Goal: Task Accomplishment & Management: Use online tool/utility

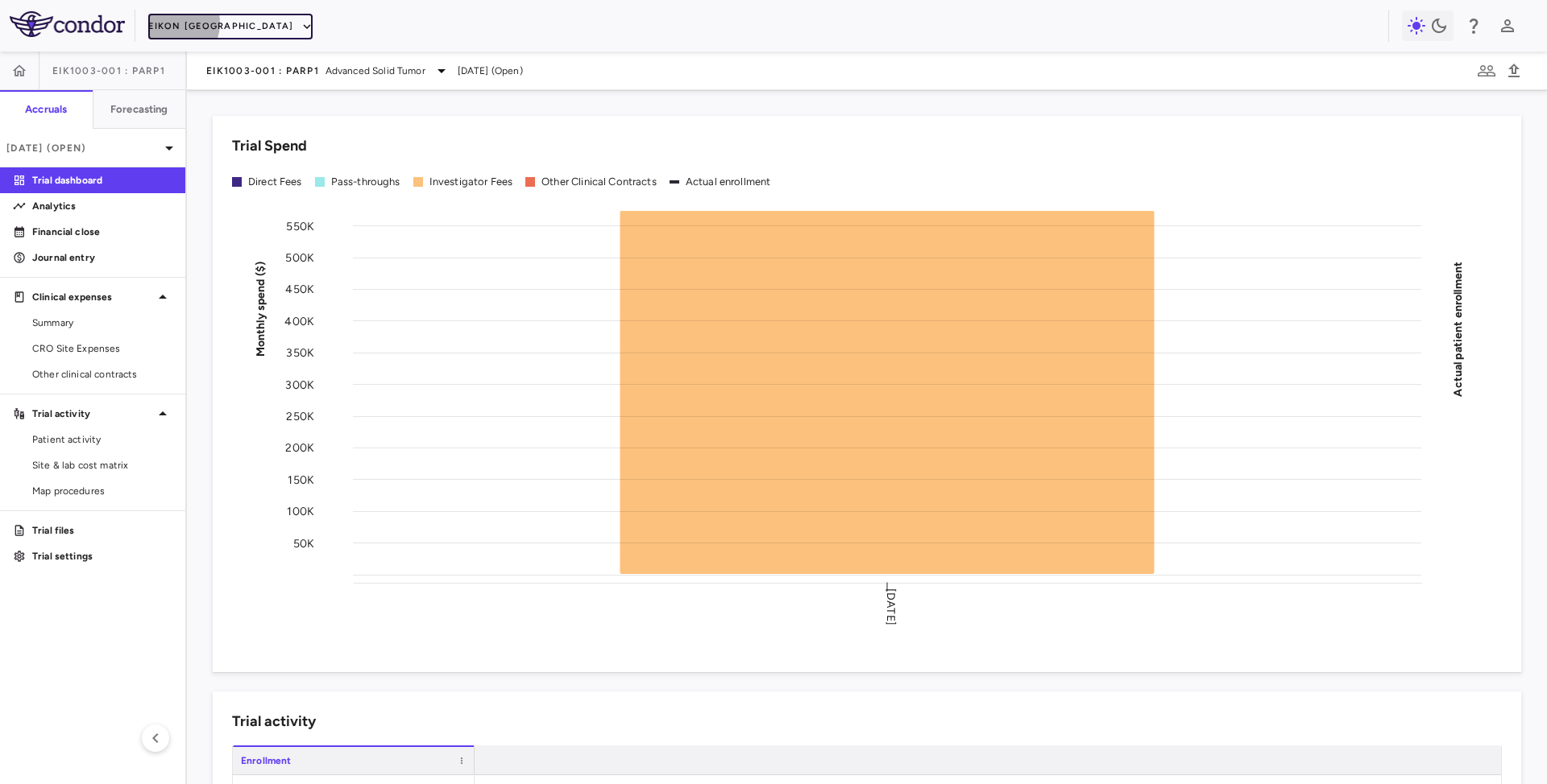
click at [168, 23] on button "Eikon [GEOGRAPHIC_DATA]" at bounding box center [230, 27] width 164 height 26
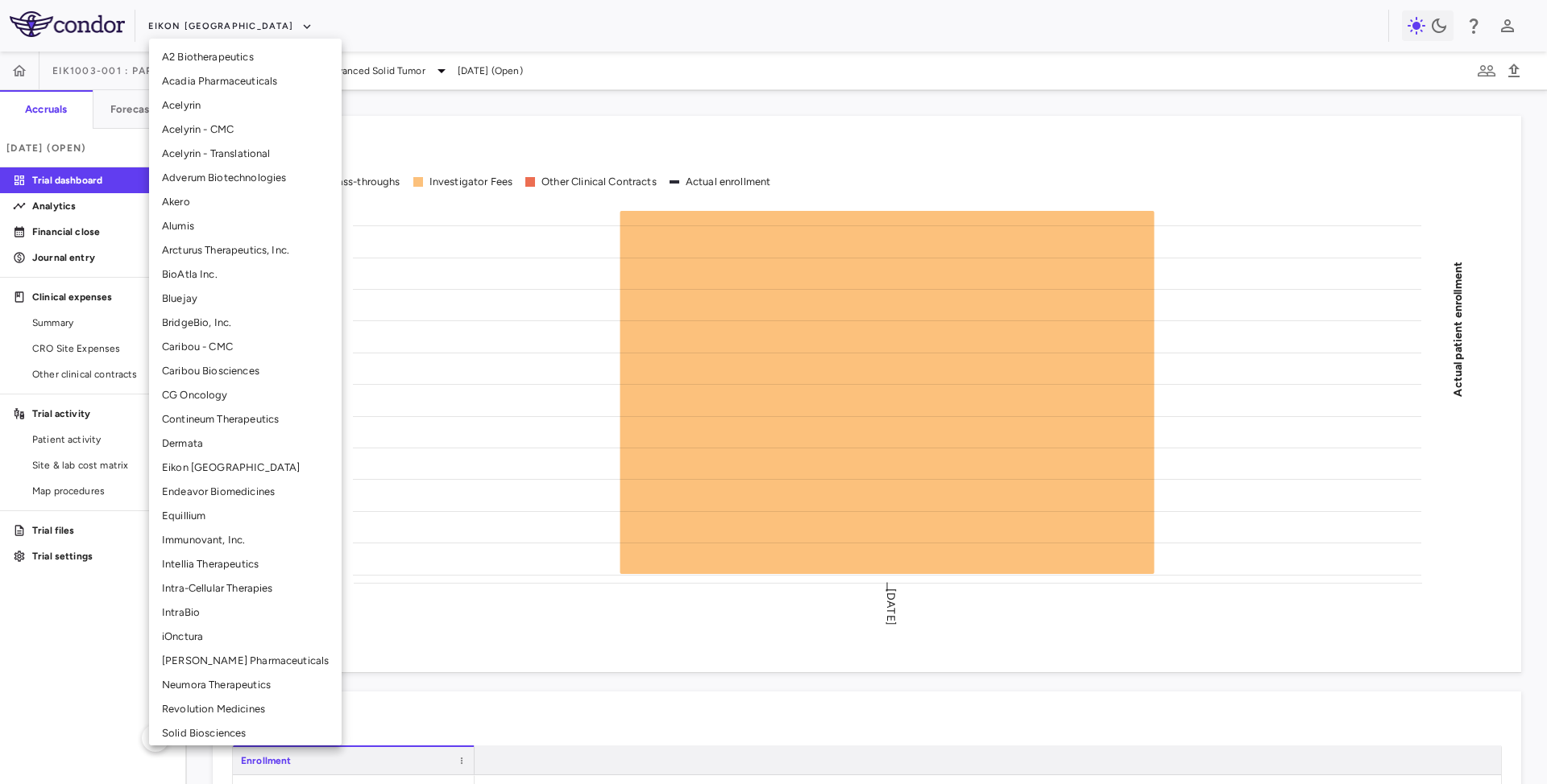
click at [220, 329] on li "BridgeBio, Inc." at bounding box center [246, 323] width 193 height 24
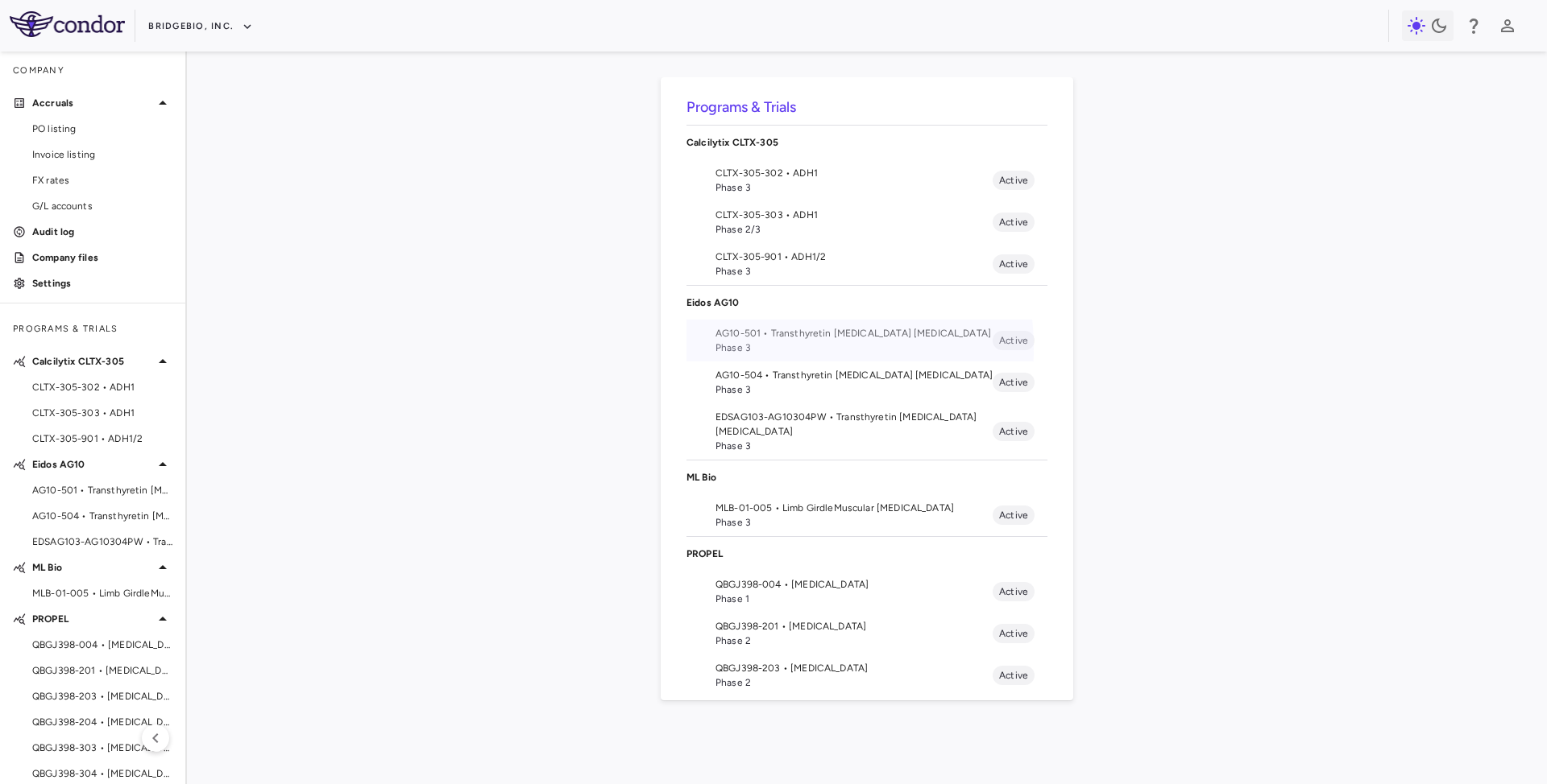
click at [738, 350] on span "Phase 3" at bounding box center [854, 348] width 277 height 15
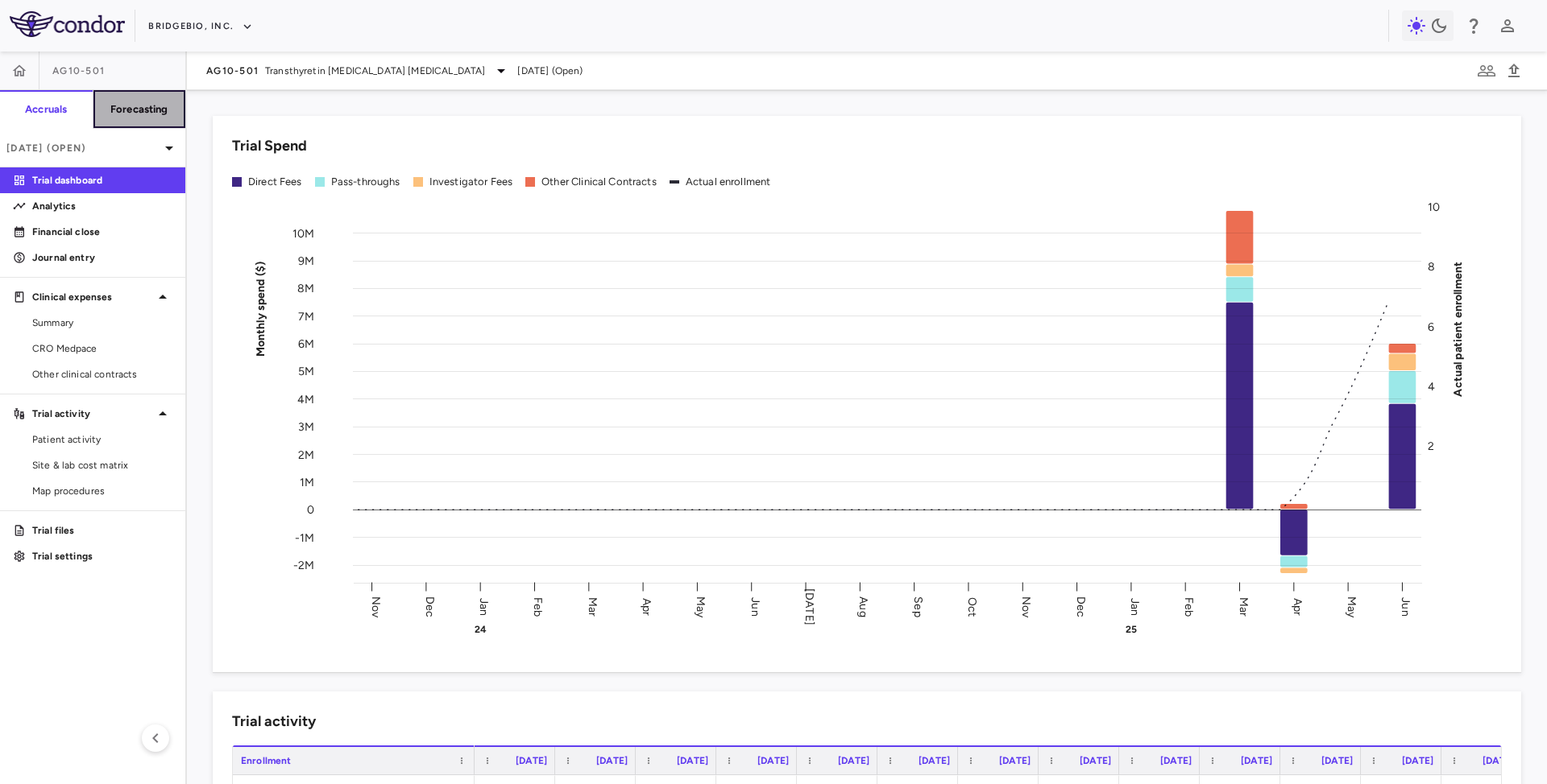
click at [136, 111] on h6 "Forecasting" at bounding box center [139, 109] width 58 height 15
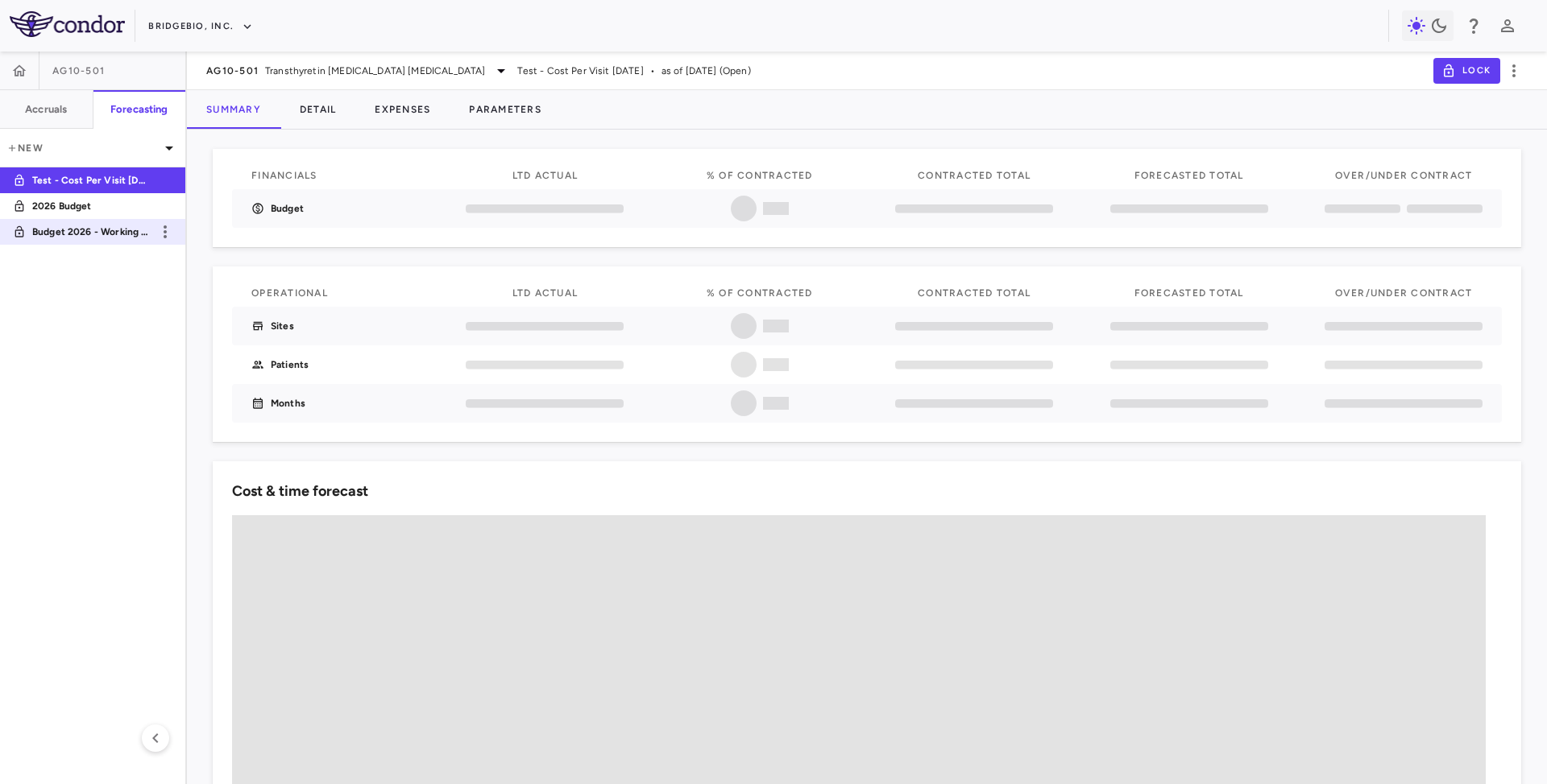
click at [57, 232] on p "Budget 2026 - Working Template" at bounding box center [91, 232] width 119 height 15
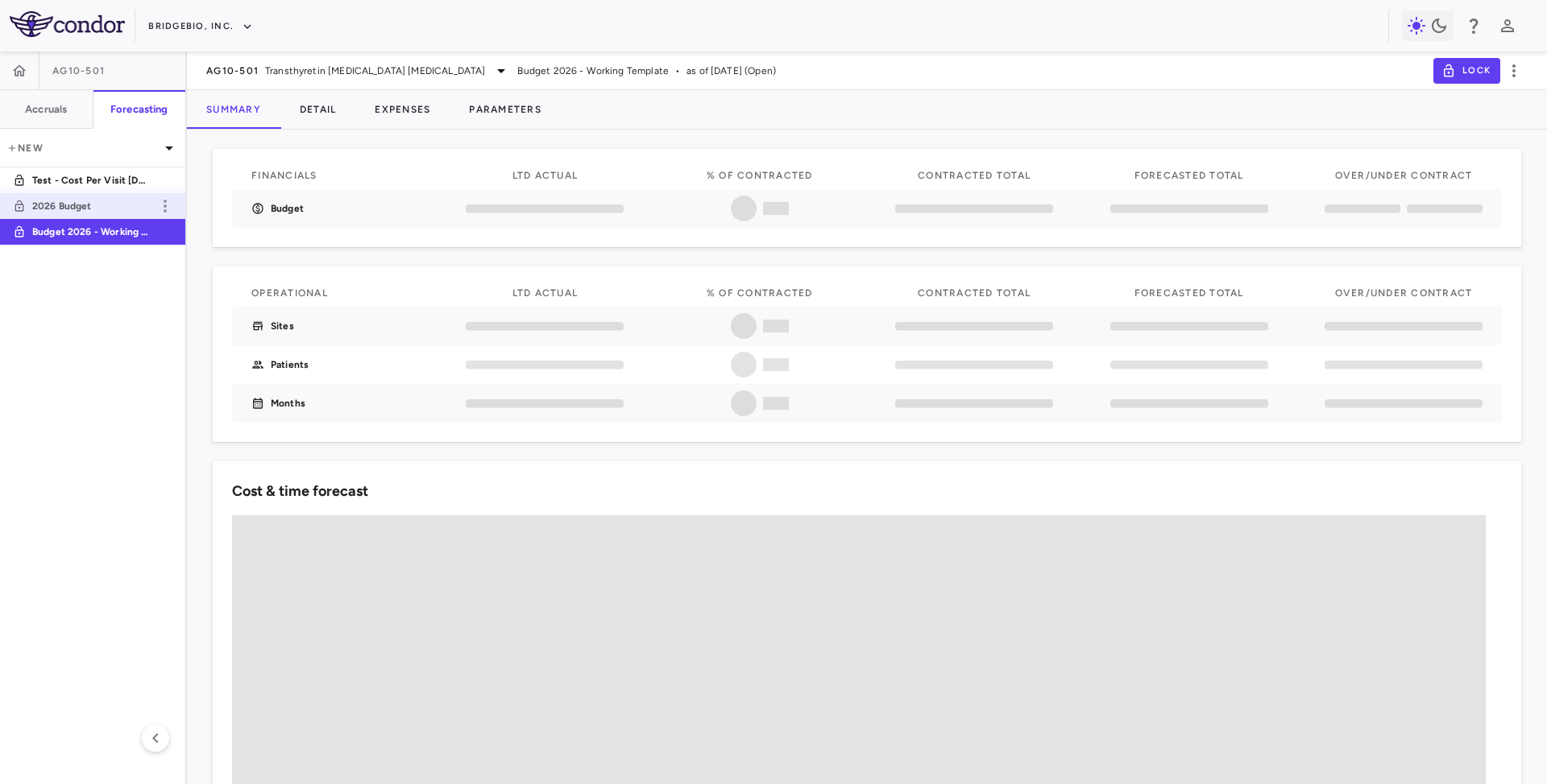
click at [55, 210] on p "2026 Budget" at bounding box center [91, 206] width 119 height 15
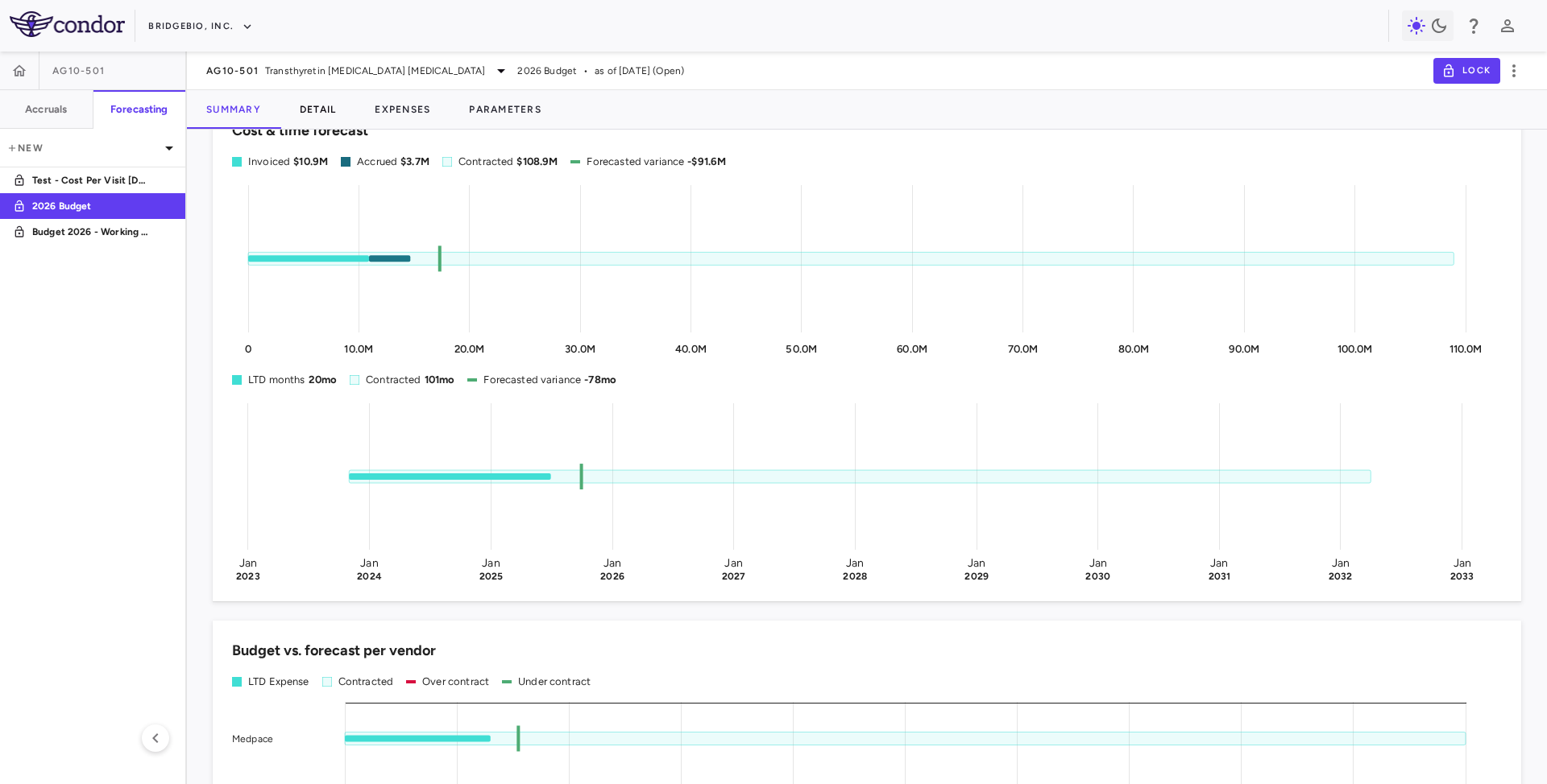
scroll to position [322, 0]
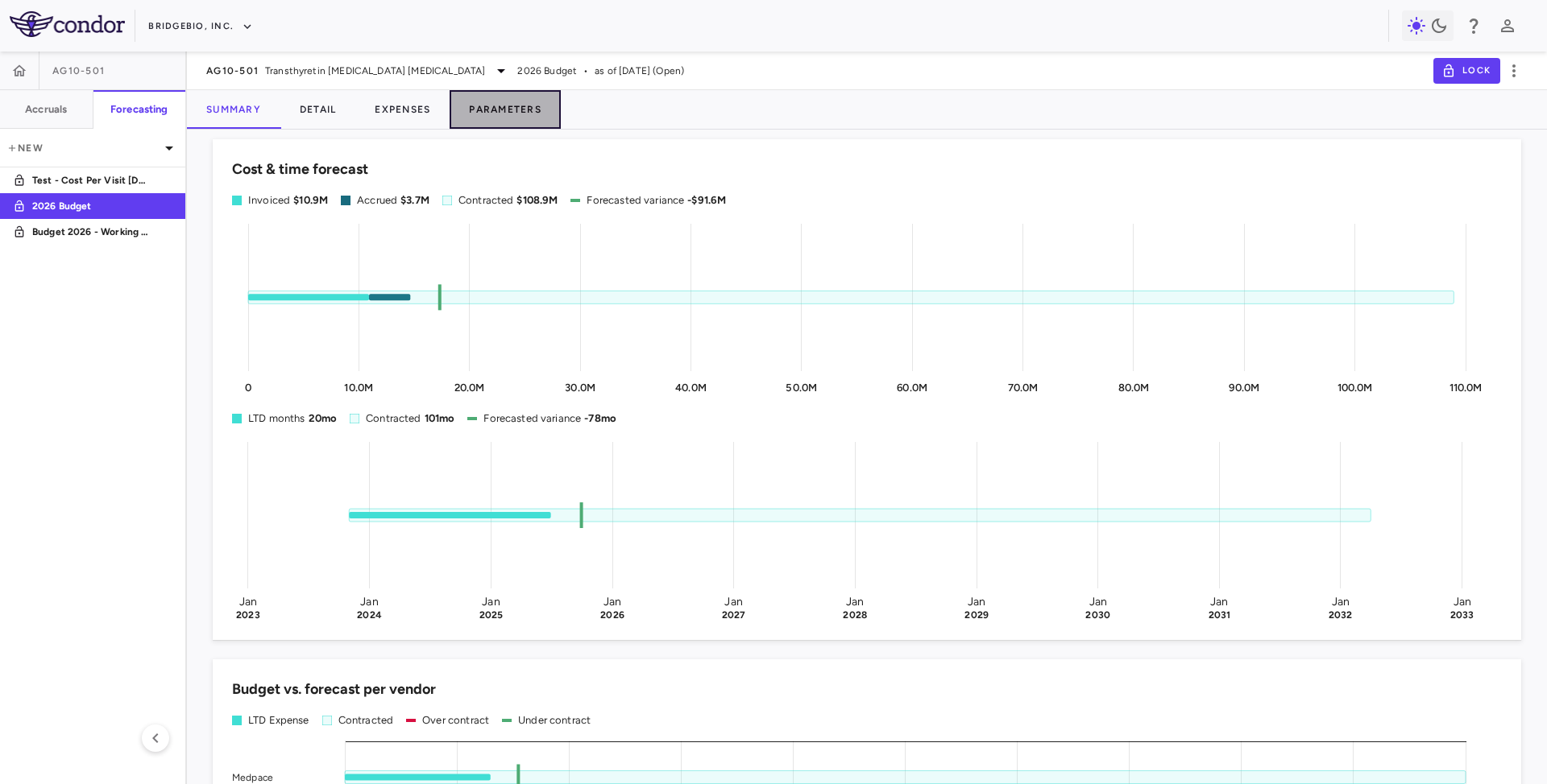
click at [524, 112] on button "Parameters" at bounding box center [505, 109] width 111 height 39
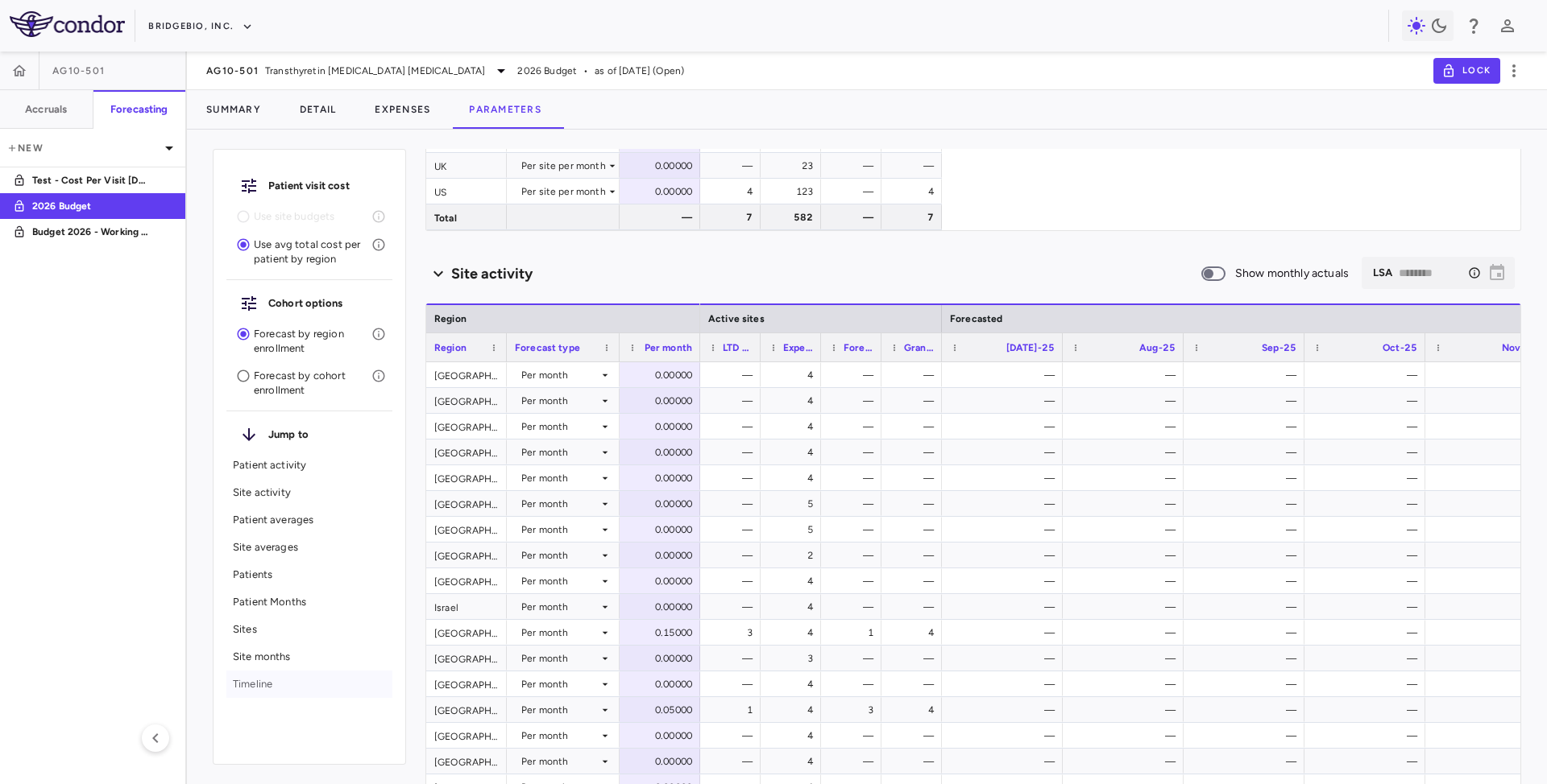
click at [268, 693] on div "Timeline" at bounding box center [309, 685] width 166 height 28
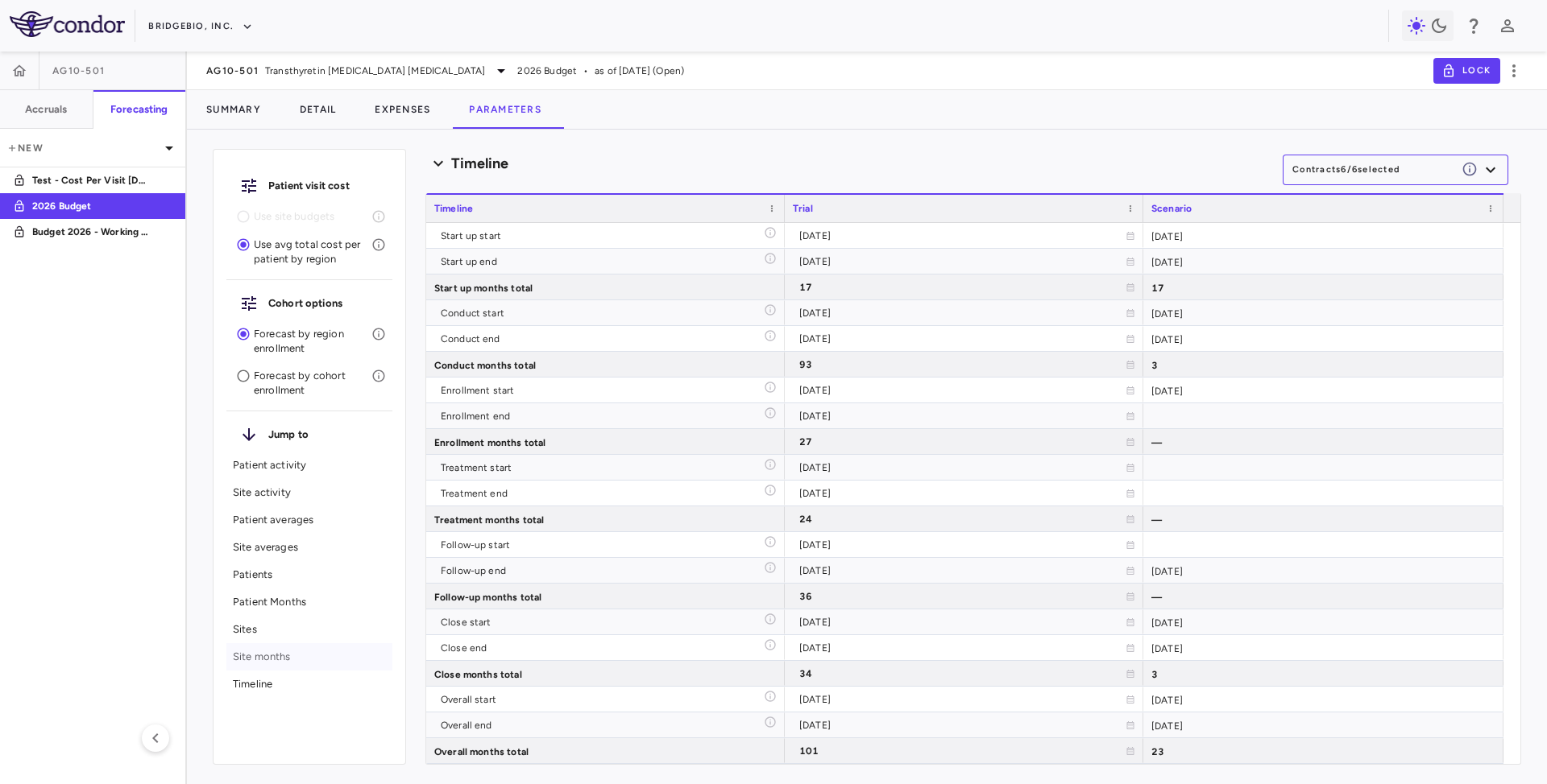
click at [249, 665] on div "Site months" at bounding box center [309, 657] width 166 height 28
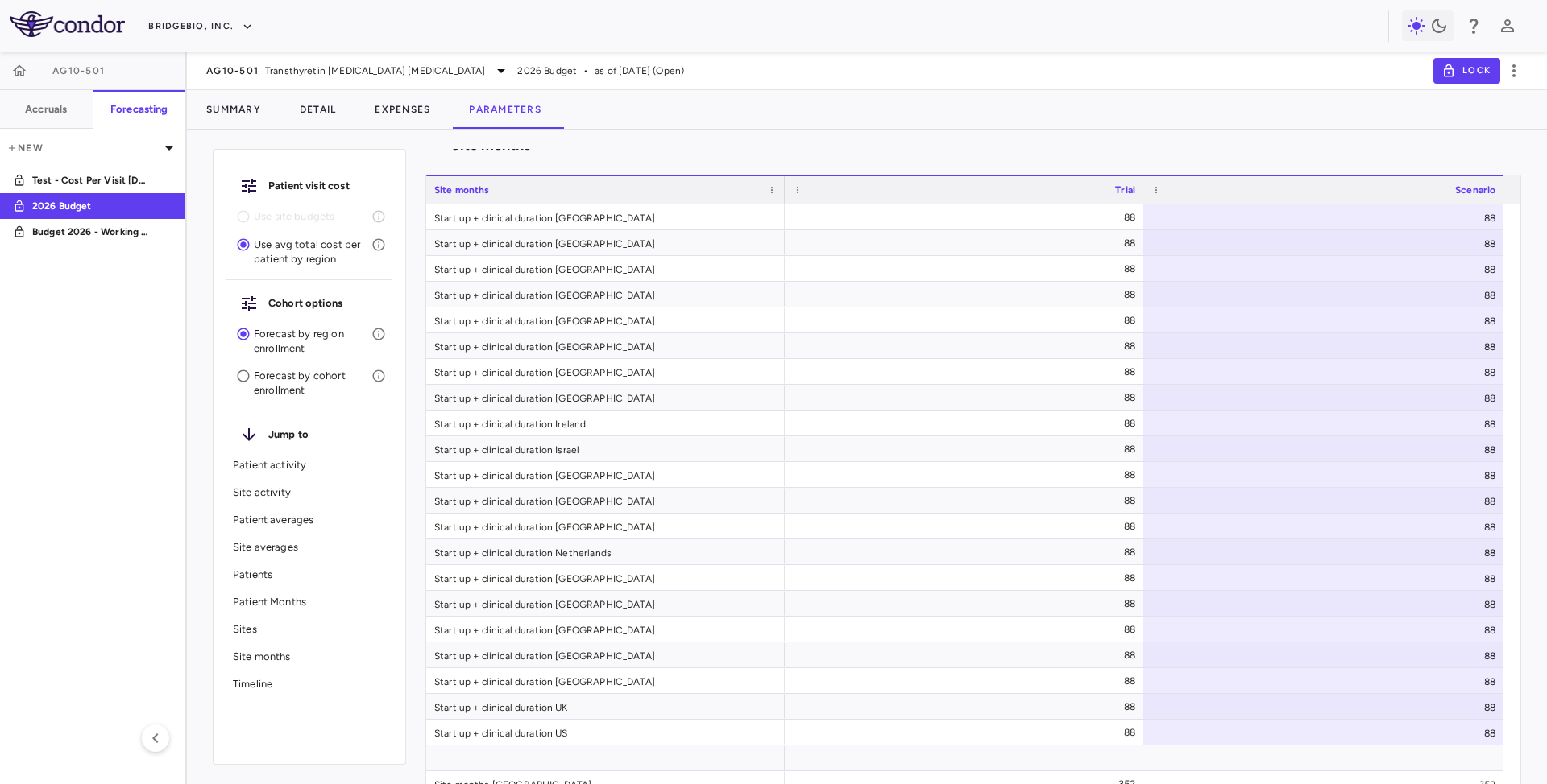
scroll to position [9100, 0]
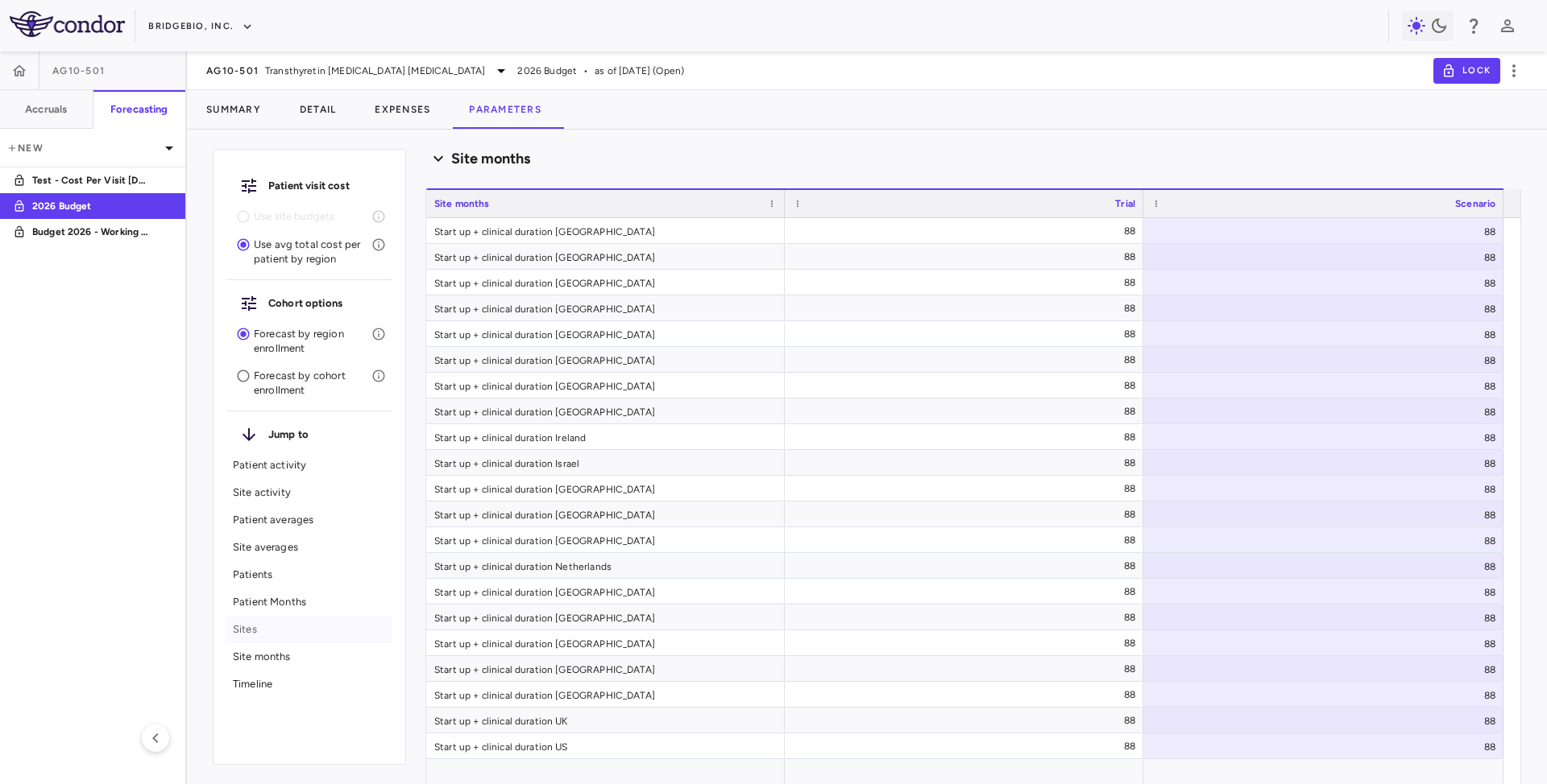
click at [258, 628] on p "Sites" at bounding box center [309, 629] width 153 height 15
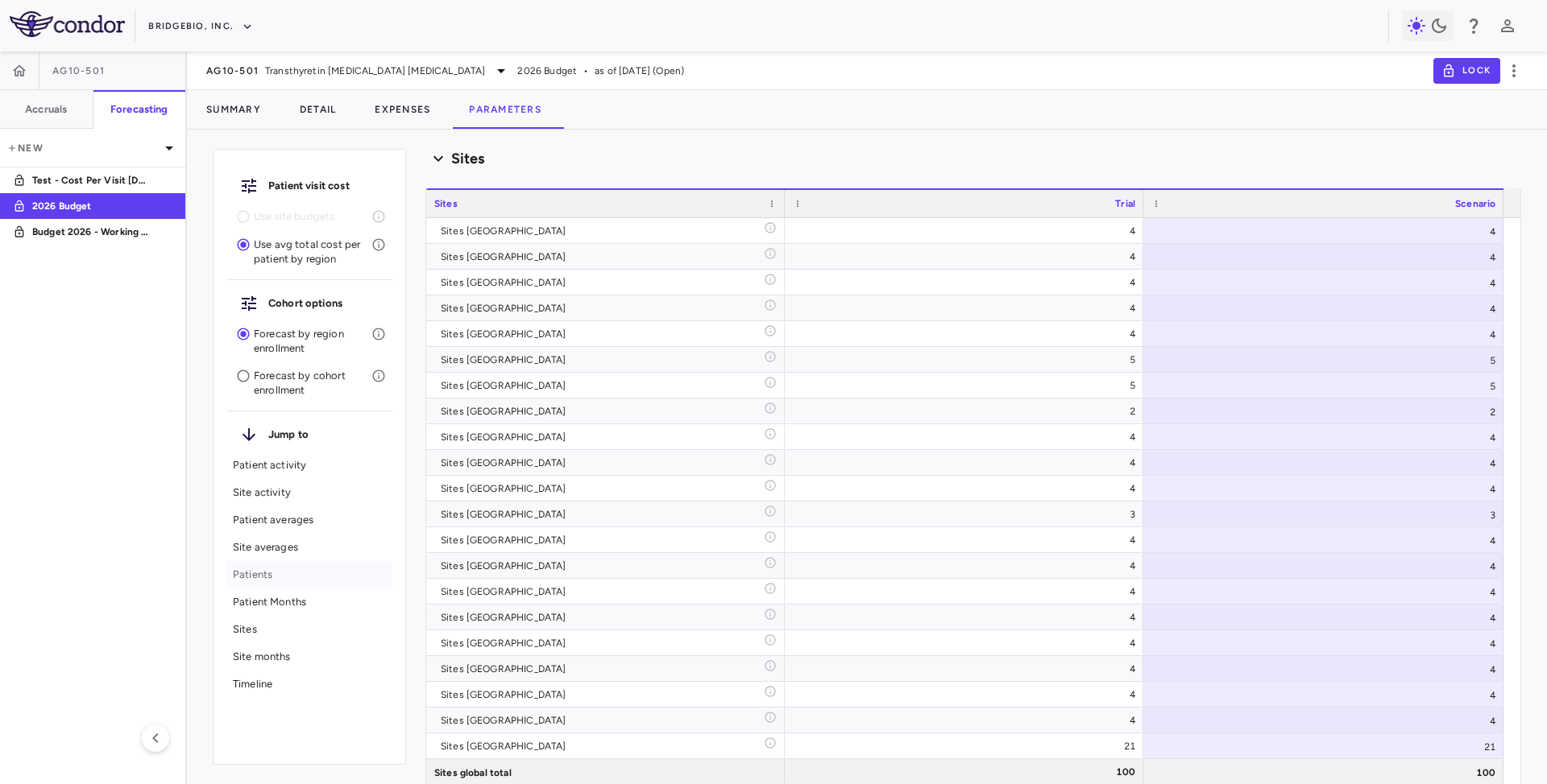
click at [258, 586] on div "Patients" at bounding box center [309, 575] width 166 height 28
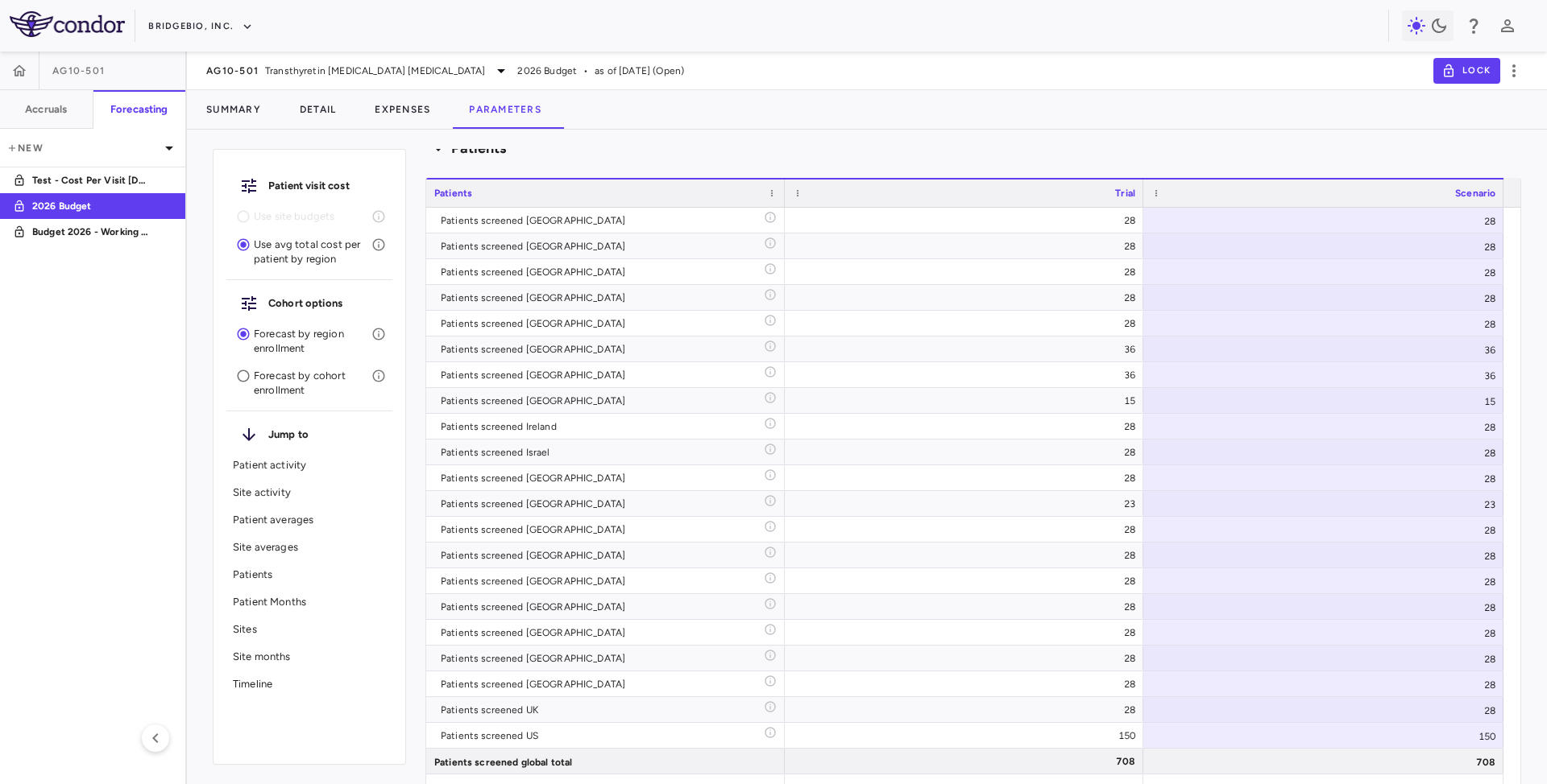
scroll to position [5828, 0]
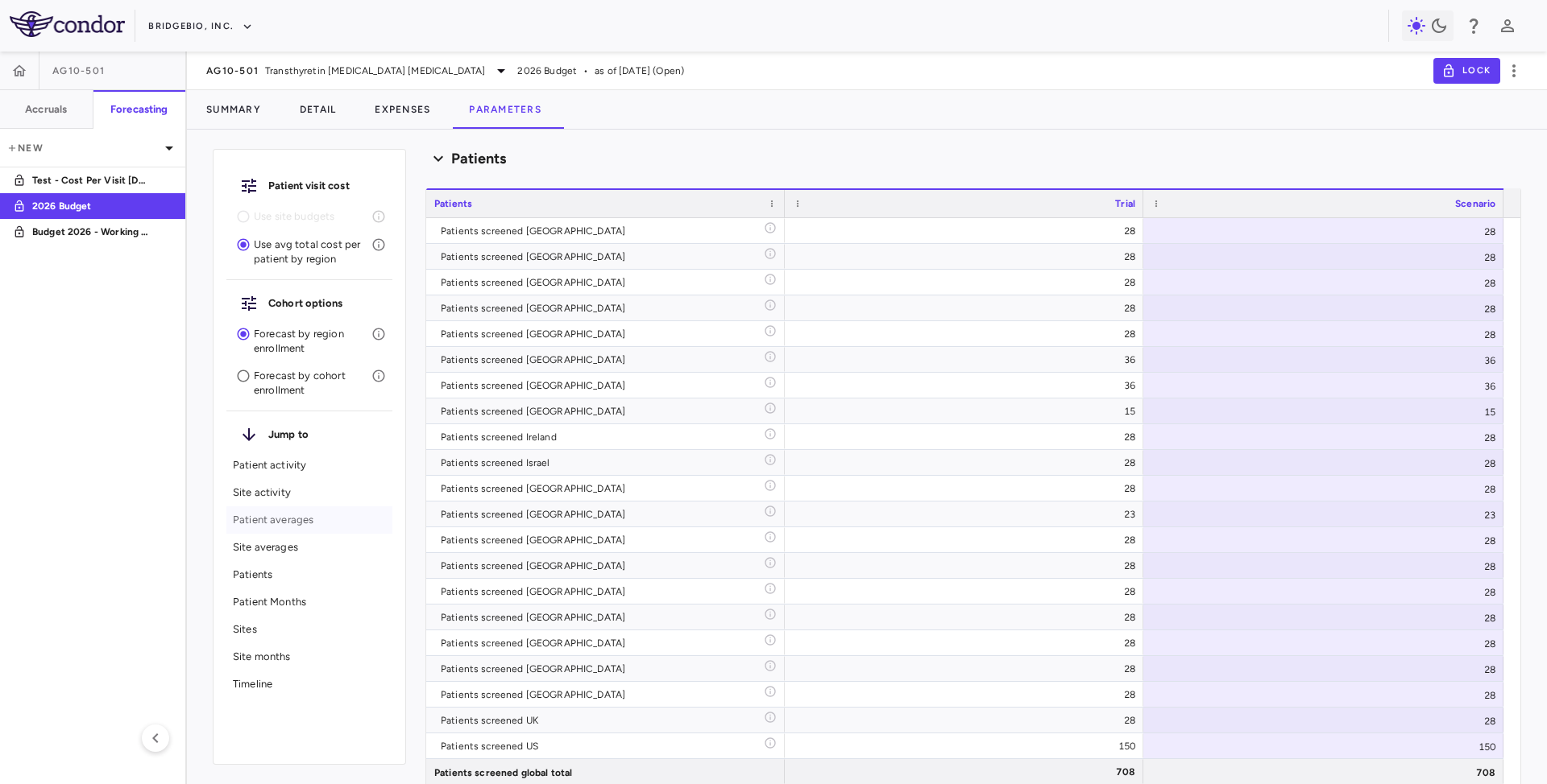
click at [255, 520] on p "Patient averages" at bounding box center [309, 520] width 153 height 15
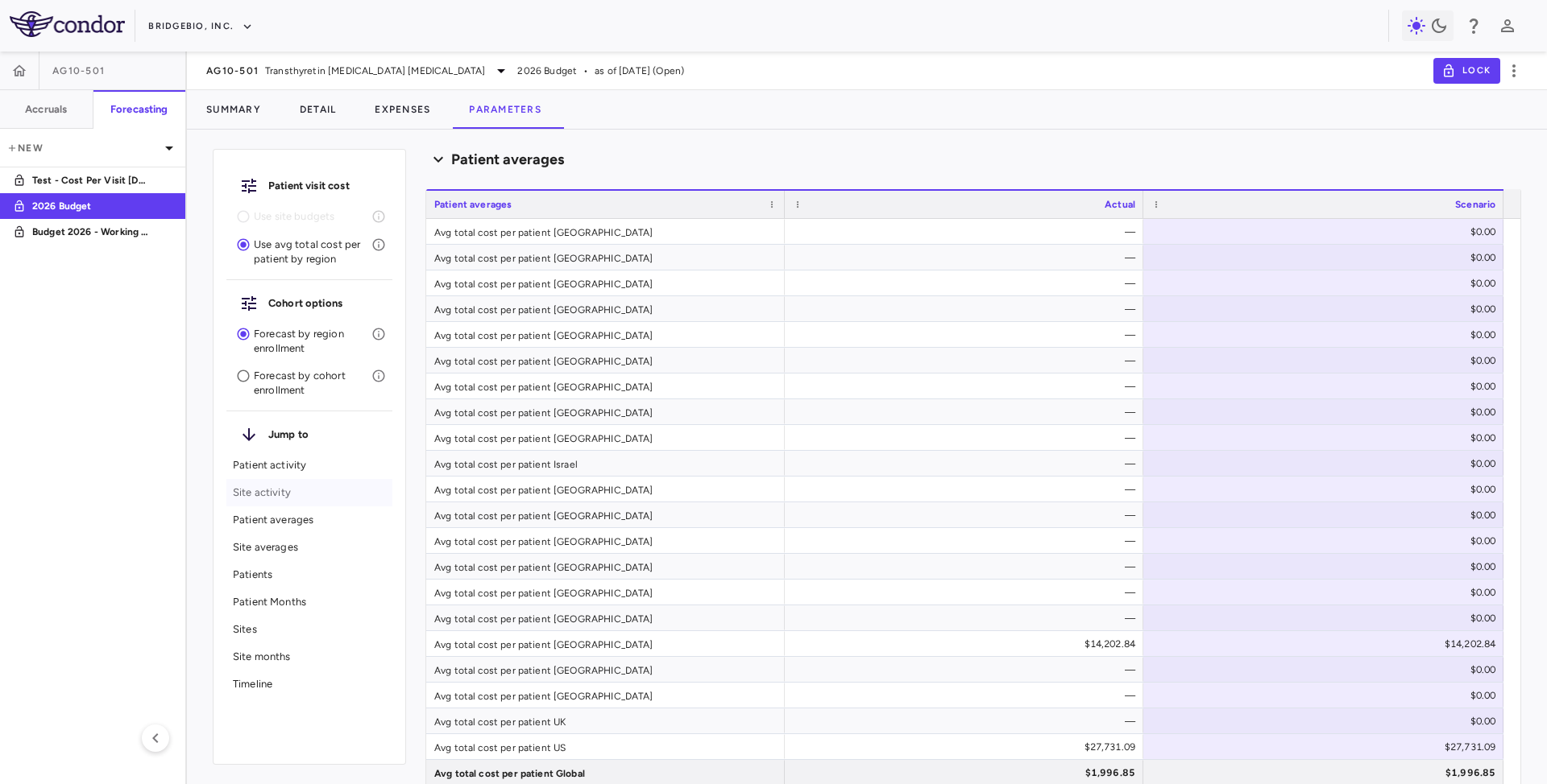
click at [257, 494] on p "Site activity" at bounding box center [309, 493] width 153 height 15
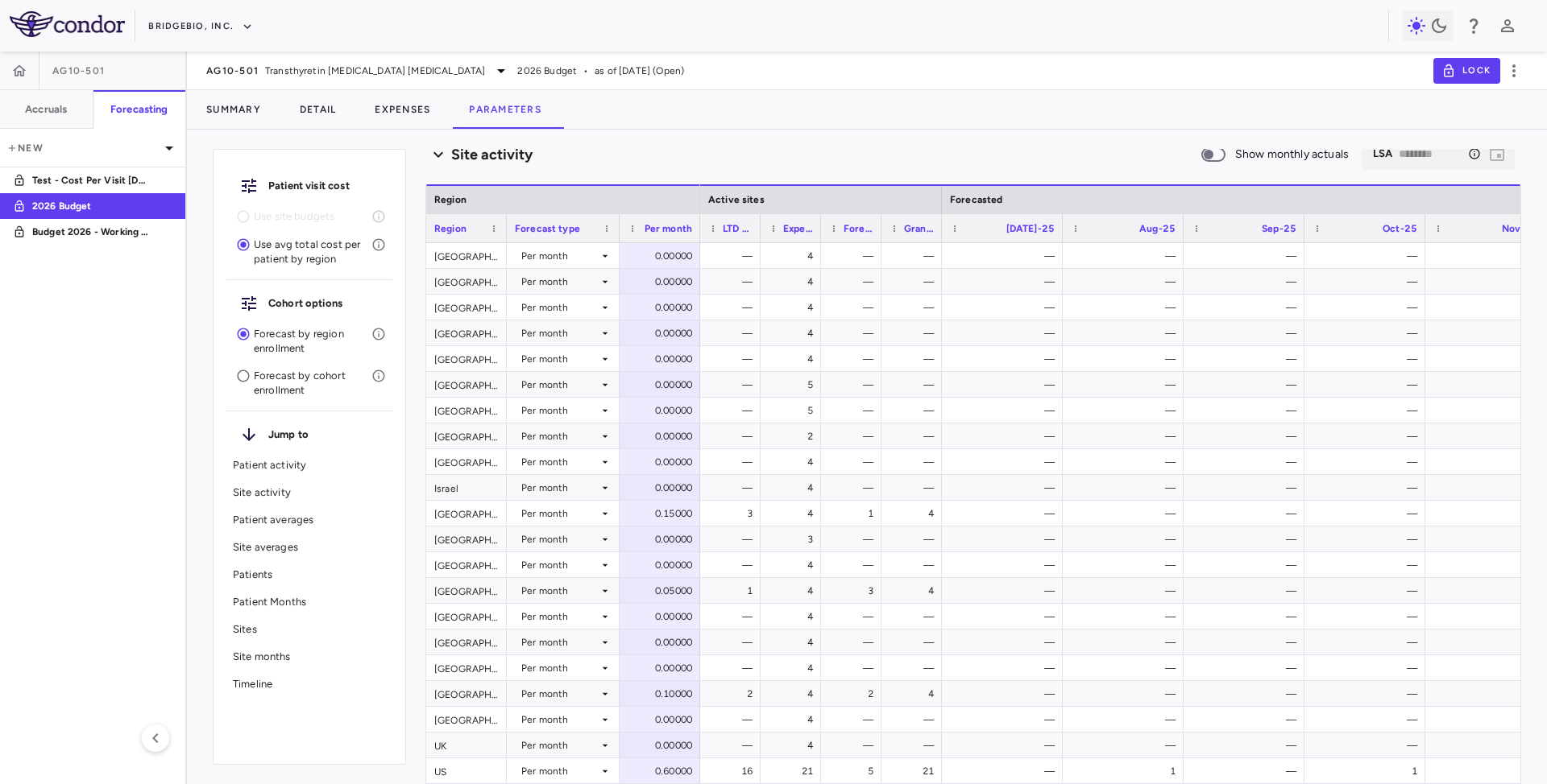
scroll to position [758, 0]
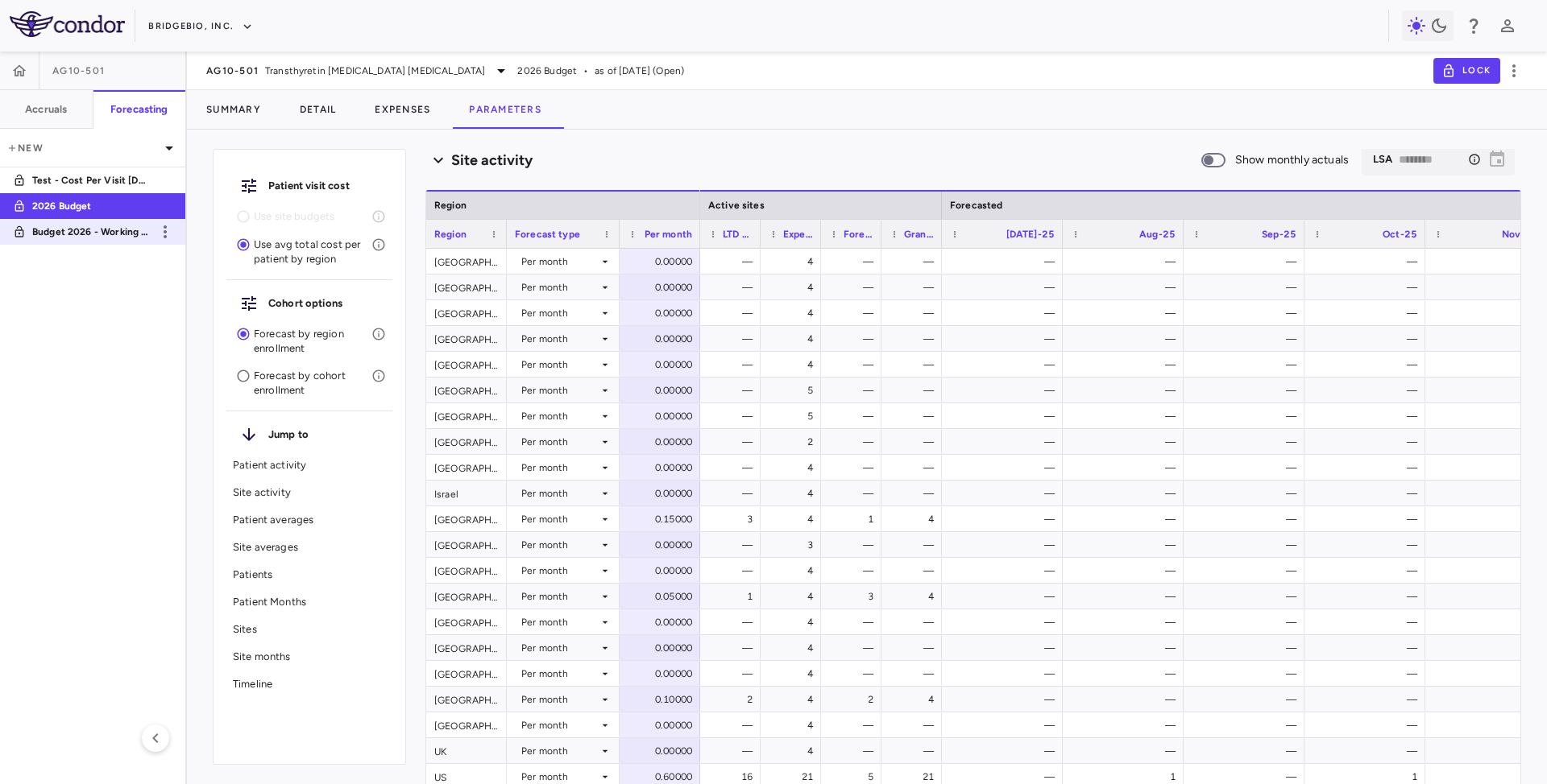
click at [79, 236] on p "Budget 2026 - Working Template" at bounding box center [91, 232] width 119 height 15
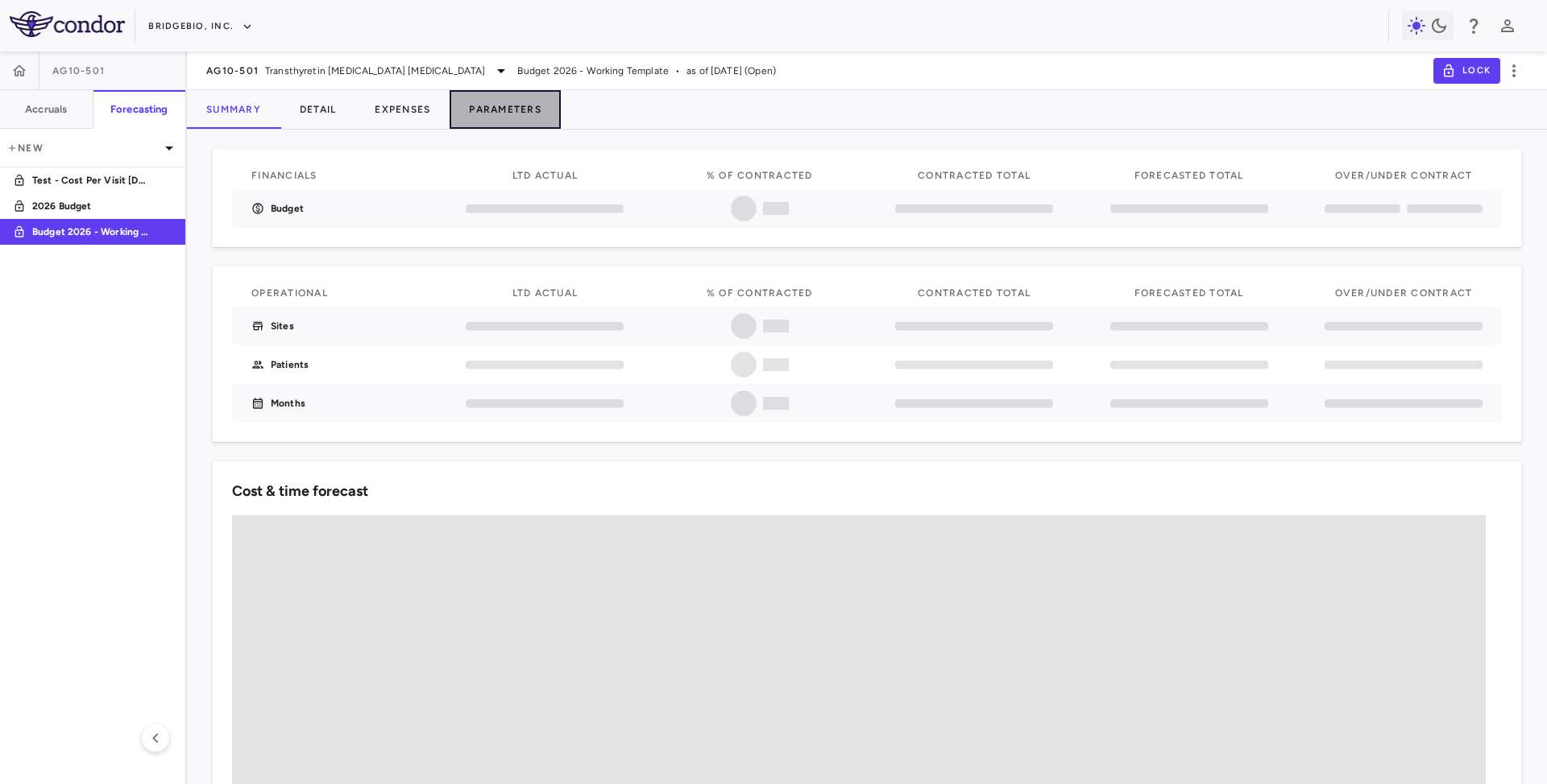
click at [514, 104] on button "Parameters" at bounding box center [505, 109] width 111 height 39
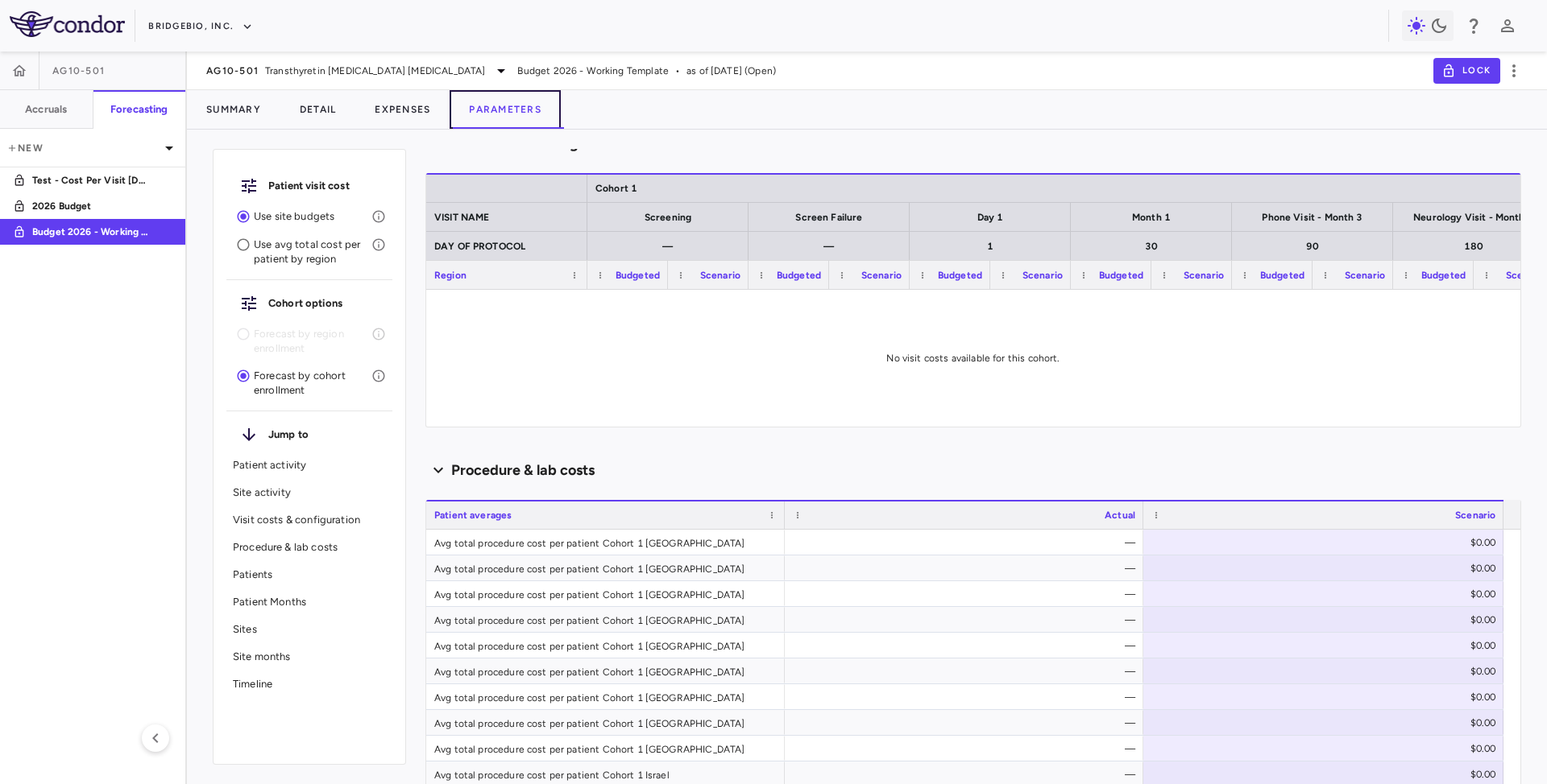
scroll to position [429, 0]
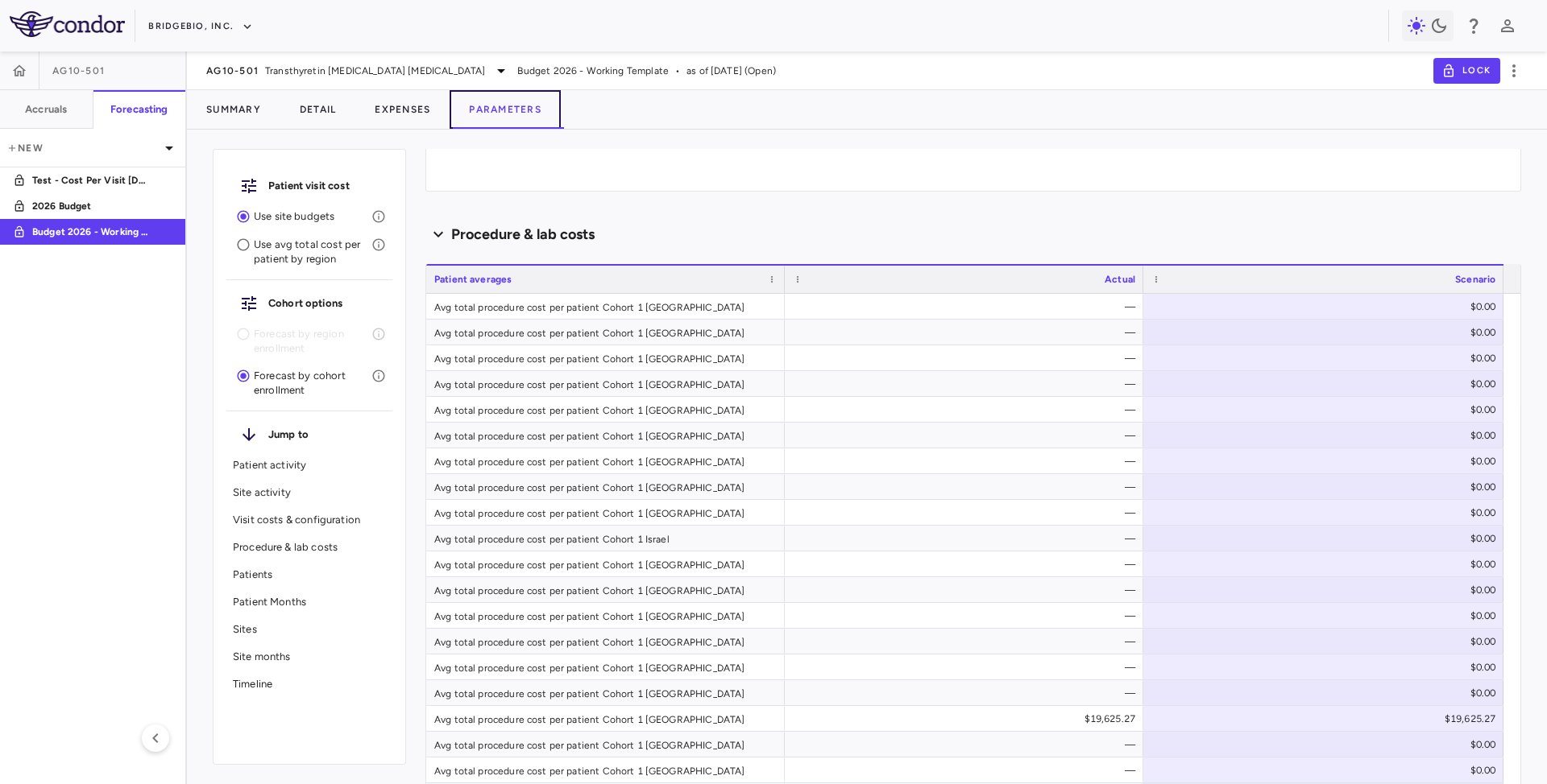
type input "********"
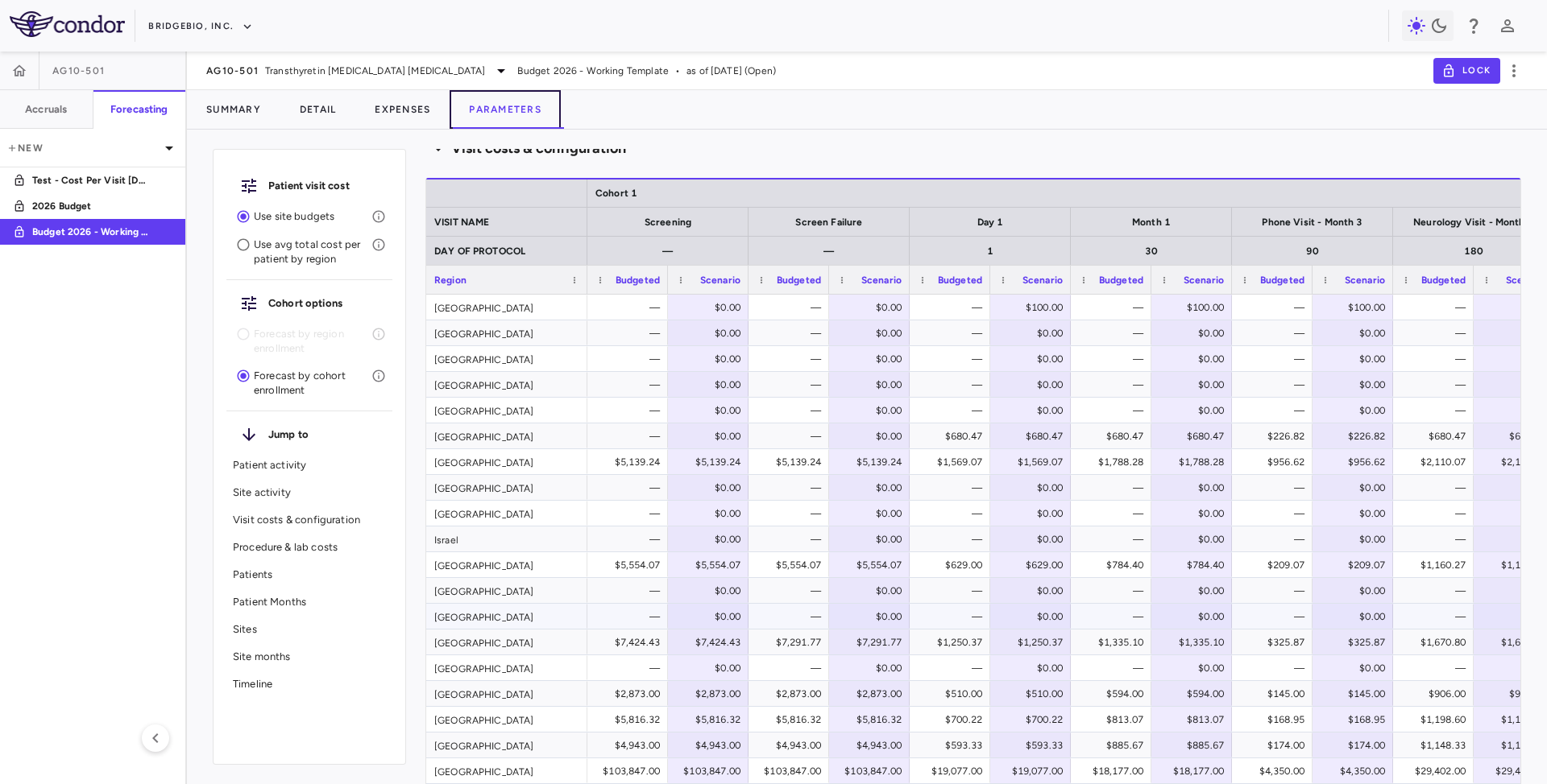
scroll to position [1393, 0]
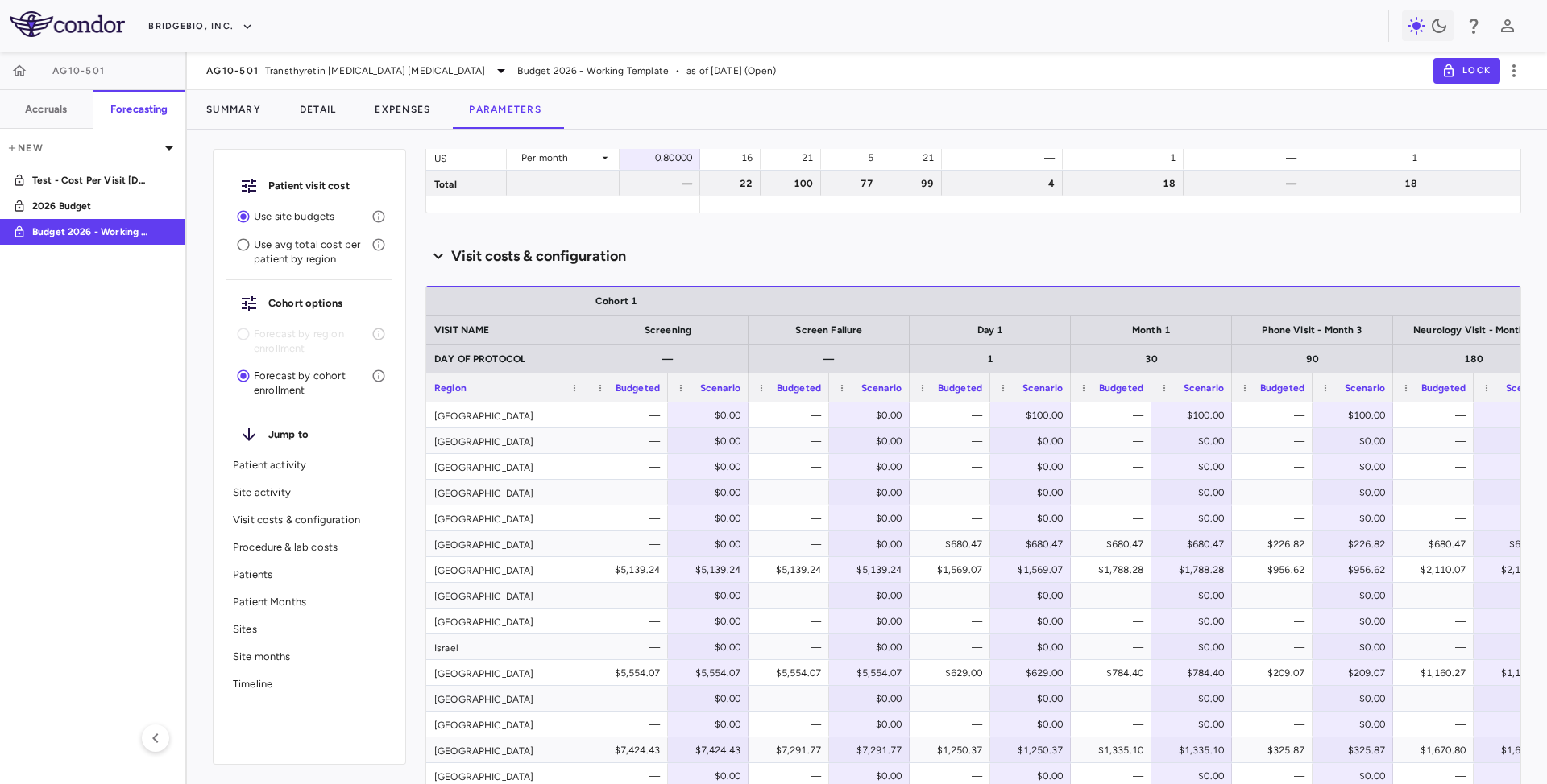
drag, startPoint x: 136, startPoint y: 228, endPoint x: 98, endPoint y: 346, distance: 124.0
click at [98, 346] on aside "AG10-501 Accruals Forecasting New Test - Cost Per Visit [DATE] 2026 Budget Budg…" at bounding box center [93, 417] width 187 height 732
click at [414, 507] on div "Patient visit cost Use site budgets Use avg total cost per patient by region Co…" at bounding box center [867, 463] width 1360 height 642
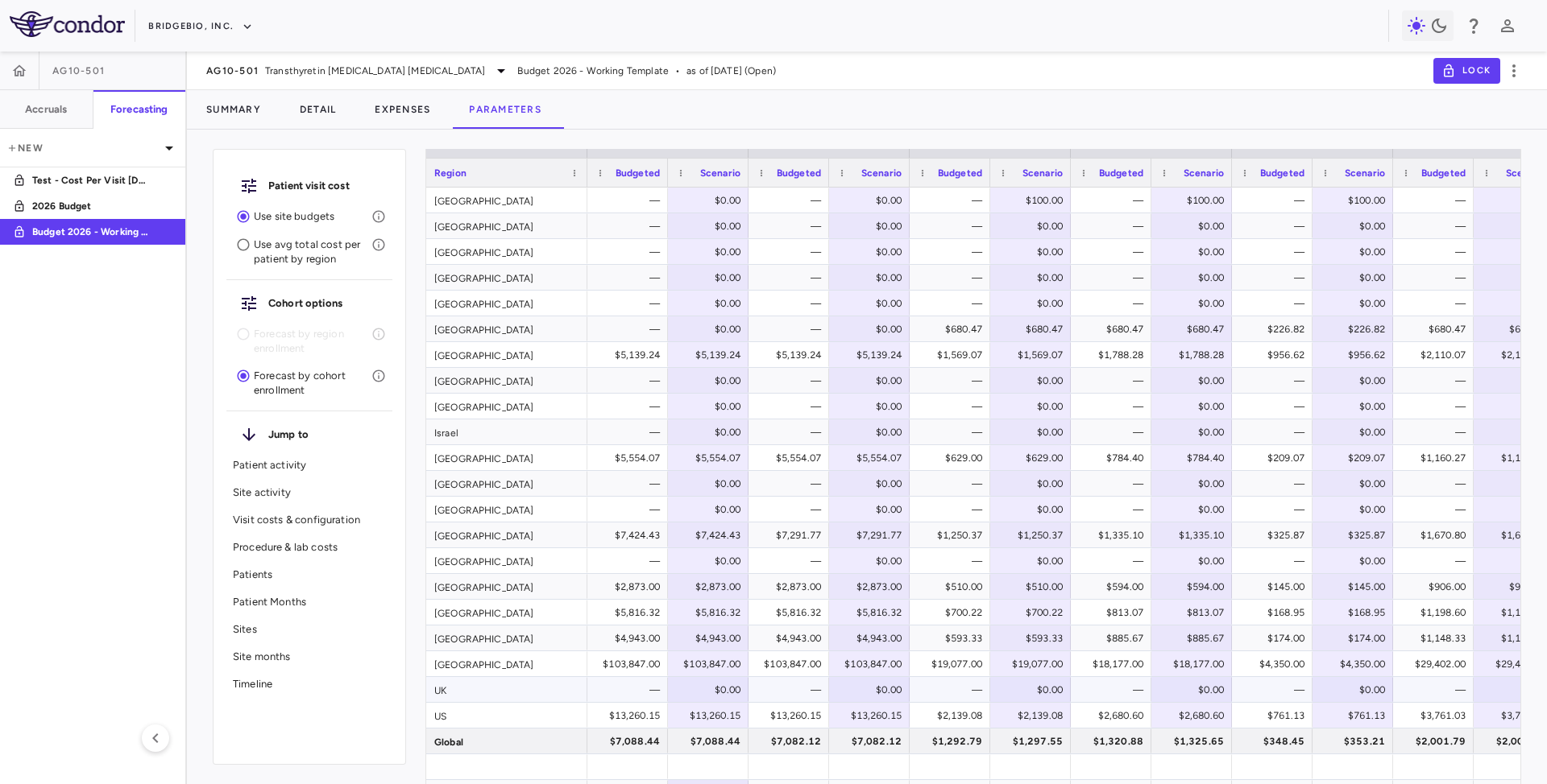
scroll to position [1501, 0]
